Goal: Task Accomplishment & Management: Use online tool/utility

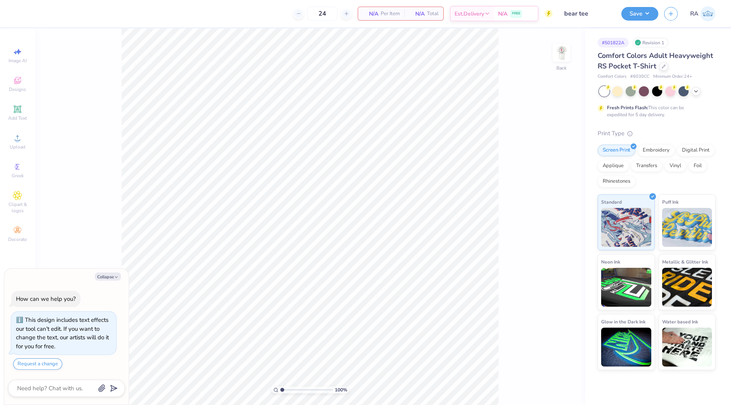
type textarea "x"
click at [311, 11] on input "24" at bounding box center [296, 14] width 30 height 14
type input "2"
type input "1000"
click at [20, 17] on div at bounding box center [21, 12] width 11 height 11
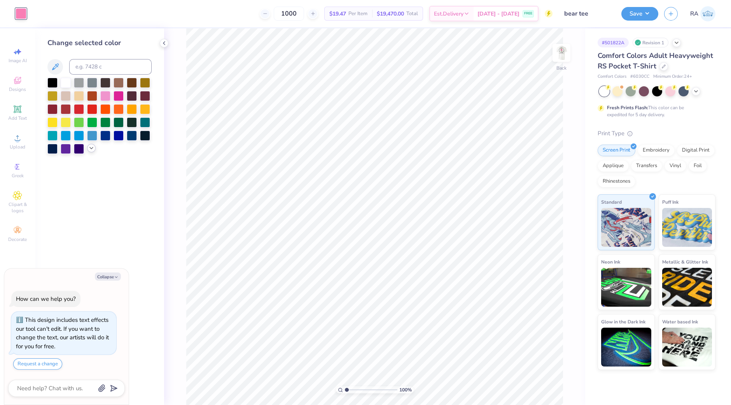
click at [91, 149] on icon at bounding box center [91, 148] width 6 height 6
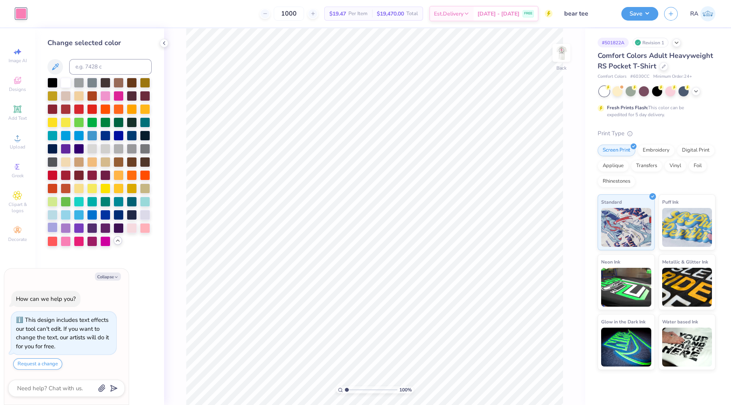
click at [53, 227] on div at bounding box center [52, 227] width 10 height 10
click at [567, 51] on img at bounding box center [561, 52] width 31 height 31
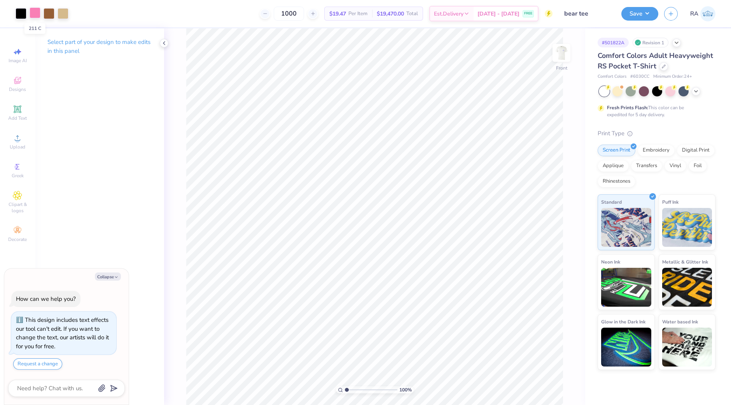
click at [33, 12] on div at bounding box center [35, 12] width 11 height 11
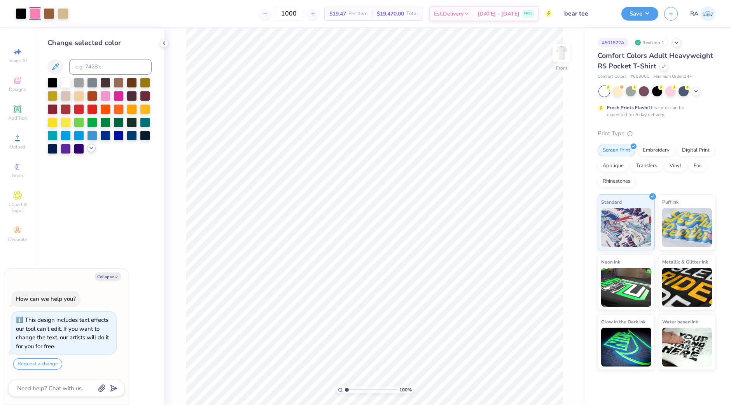
click at [91, 148] on icon at bounding box center [91, 148] width 6 height 6
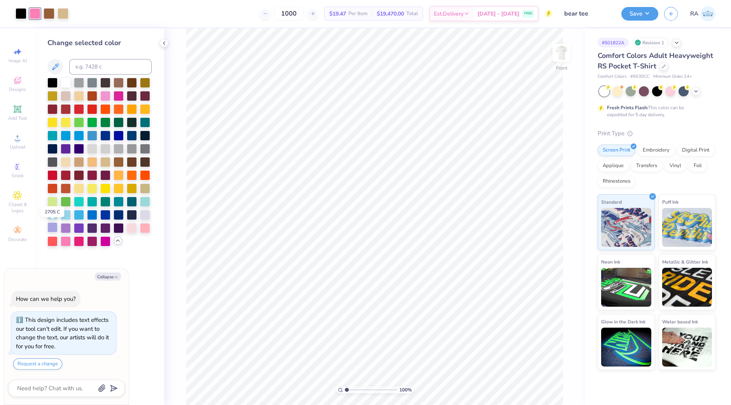
click at [54, 227] on div at bounding box center [52, 227] width 10 height 10
click at [144, 215] on div at bounding box center [145, 214] width 10 height 10
click at [51, 226] on div at bounding box center [52, 227] width 10 height 10
click at [114, 274] on button "Collapse" at bounding box center [108, 277] width 26 height 8
type textarea "x"
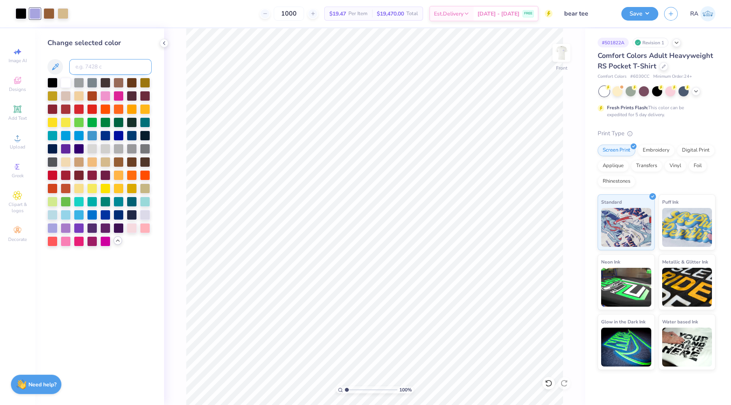
click at [103, 72] on input at bounding box center [110, 67] width 82 height 16
type input "524"
type input "263"
click at [562, 50] on img at bounding box center [561, 52] width 31 height 31
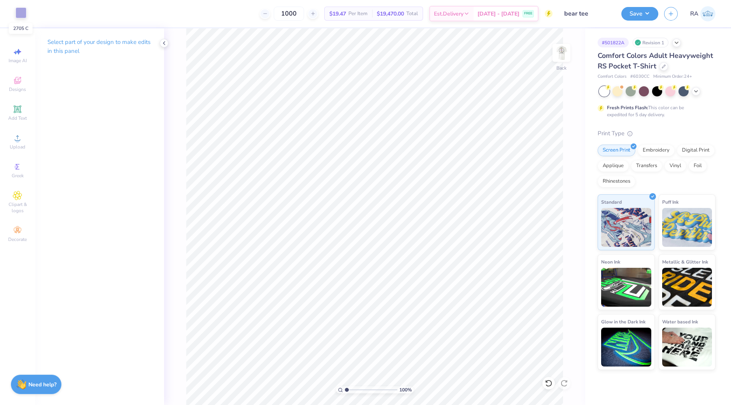
click at [19, 13] on div at bounding box center [21, 12] width 11 height 11
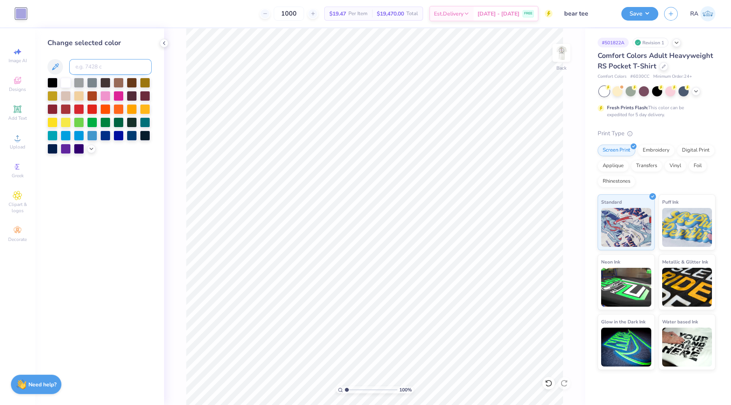
click at [84, 67] on input at bounding box center [110, 67] width 82 height 16
type input "263"
click at [558, 51] on img at bounding box center [561, 52] width 31 height 31
click at [638, 12] on button "Save" at bounding box center [639, 13] width 37 height 14
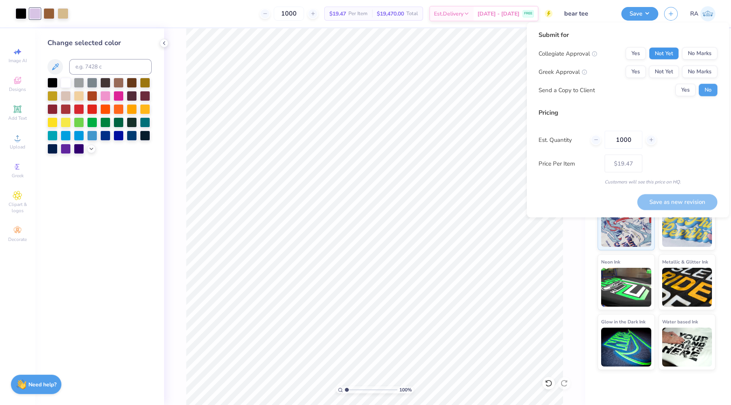
click at [665, 55] on button "Not Yet" at bounding box center [664, 53] width 30 height 12
click at [662, 73] on button "Not Yet" at bounding box center [664, 72] width 30 height 12
click at [656, 202] on button "Save as new revision" at bounding box center [677, 202] width 80 height 16
type input "$19.47"
